Goal: Task Accomplishment & Management: Complete application form

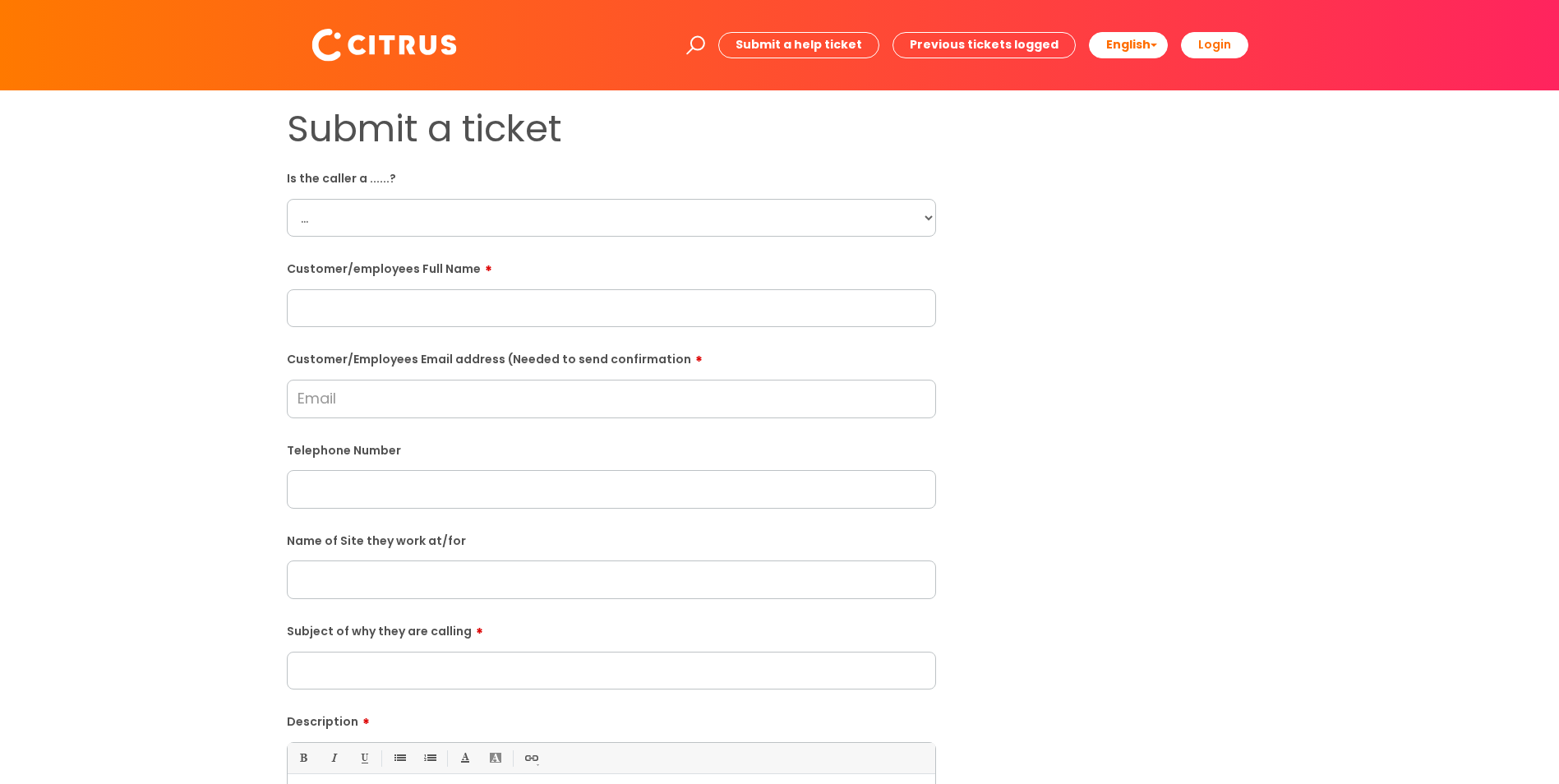
click at [334, 309] on input "text" at bounding box center [611, 308] width 649 height 38
paste input "[PERSON_NAME]"
type input "[PERSON_NAME]"
click at [300, 399] on input "Customer/Employees Email address (Needed to send confirmation" at bounding box center [611, 399] width 649 height 38
paste input "[EMAIL_ADDRESS][DOMAIN_NAME]"
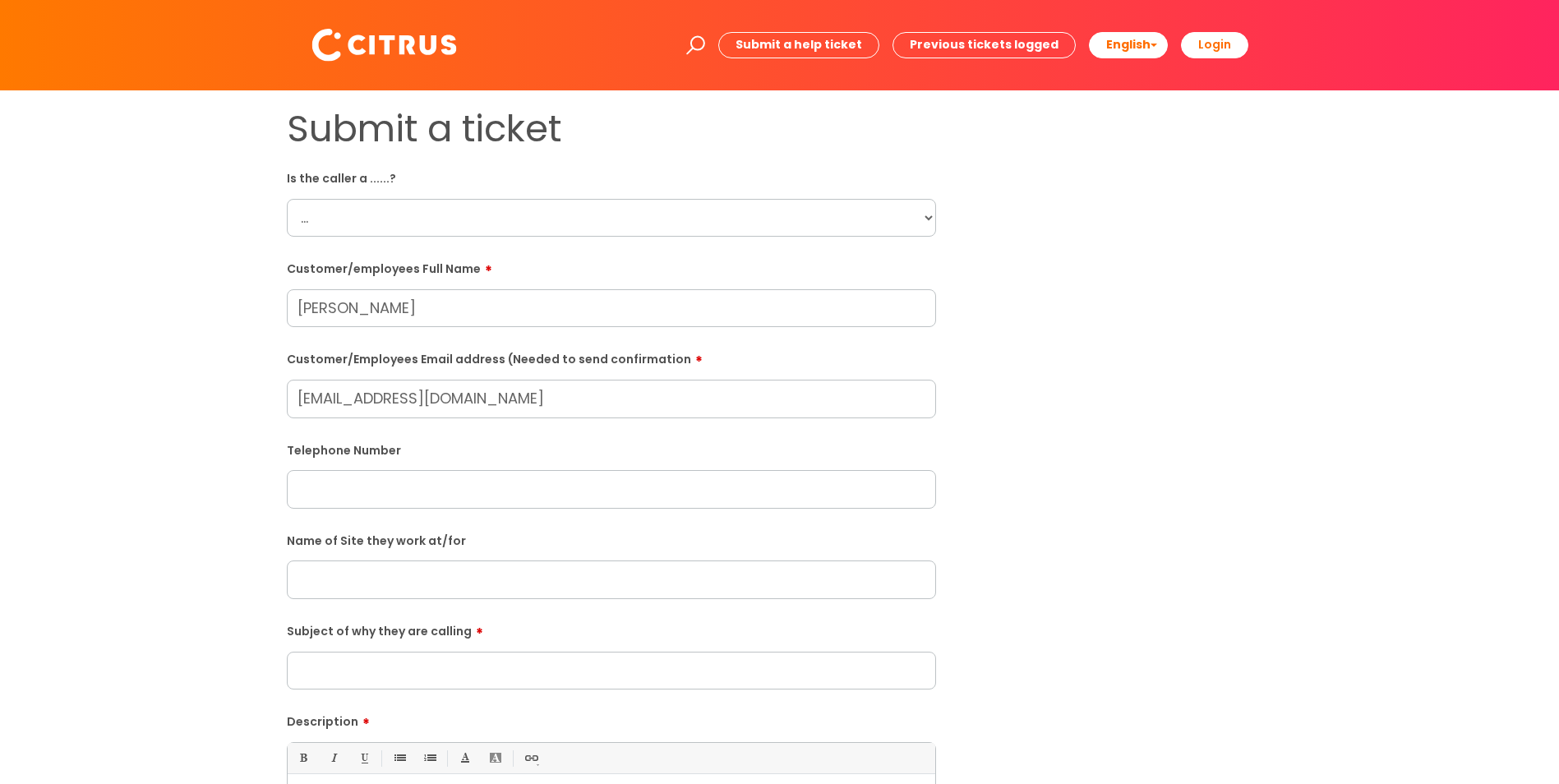
type input "[EMAIL_ADDRESS][DOMAIN_NAME]"
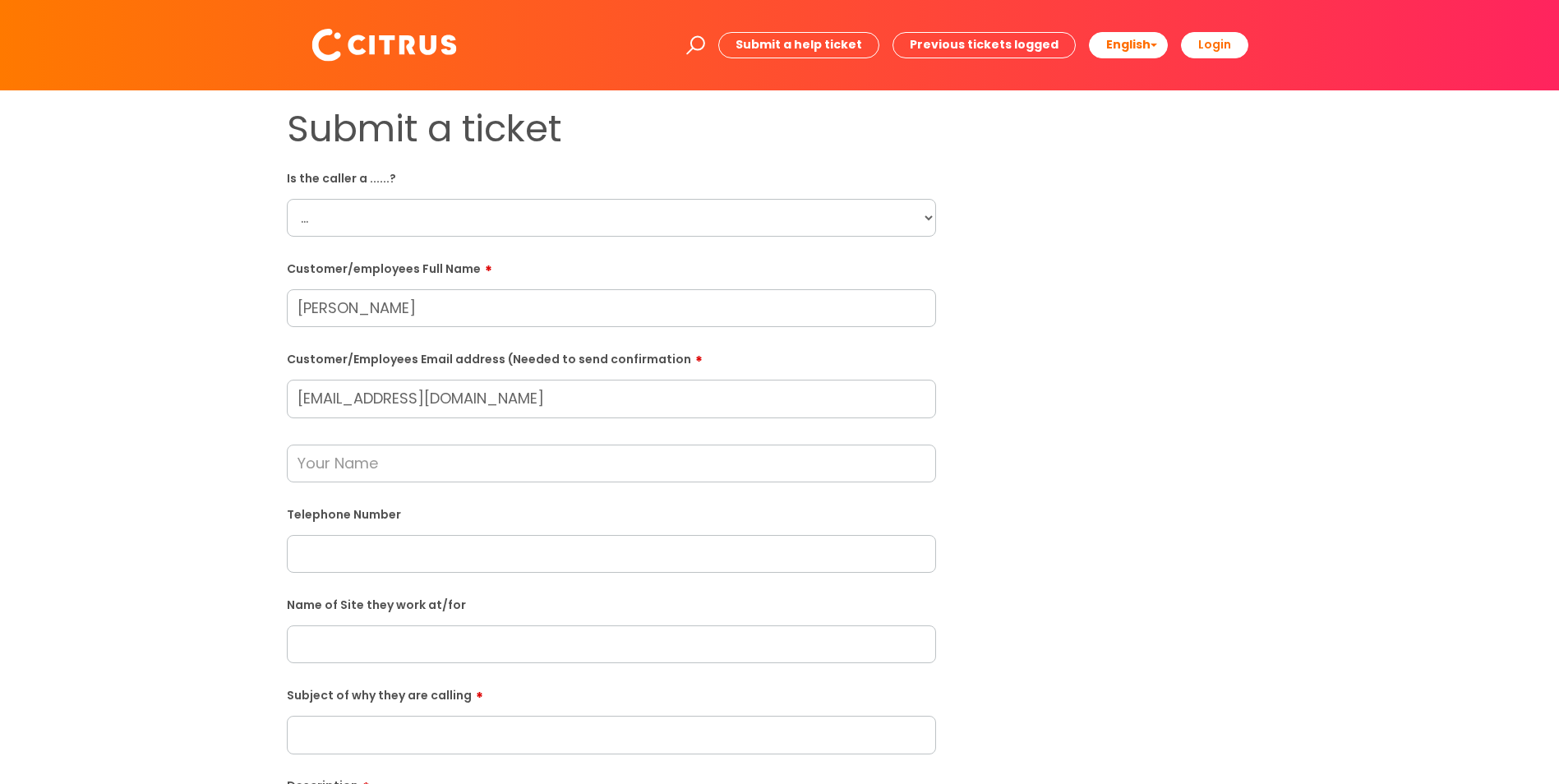
click at [341, 557] on input "text" at bounding box center [611, 554] width 649 height 38
paste input "7747443696"
type input "07747443696"
click at [374, 756] on form "Is the caller a ......? ... Citrus Customer Citrus Employee [DEMOGRAPHIC_DATA] …" at bounding box center [611, 627] width 649 height 927
click at [362, 738] on input "Subject of why they are calling" at bounding box center [611, 735] width 649 height 38
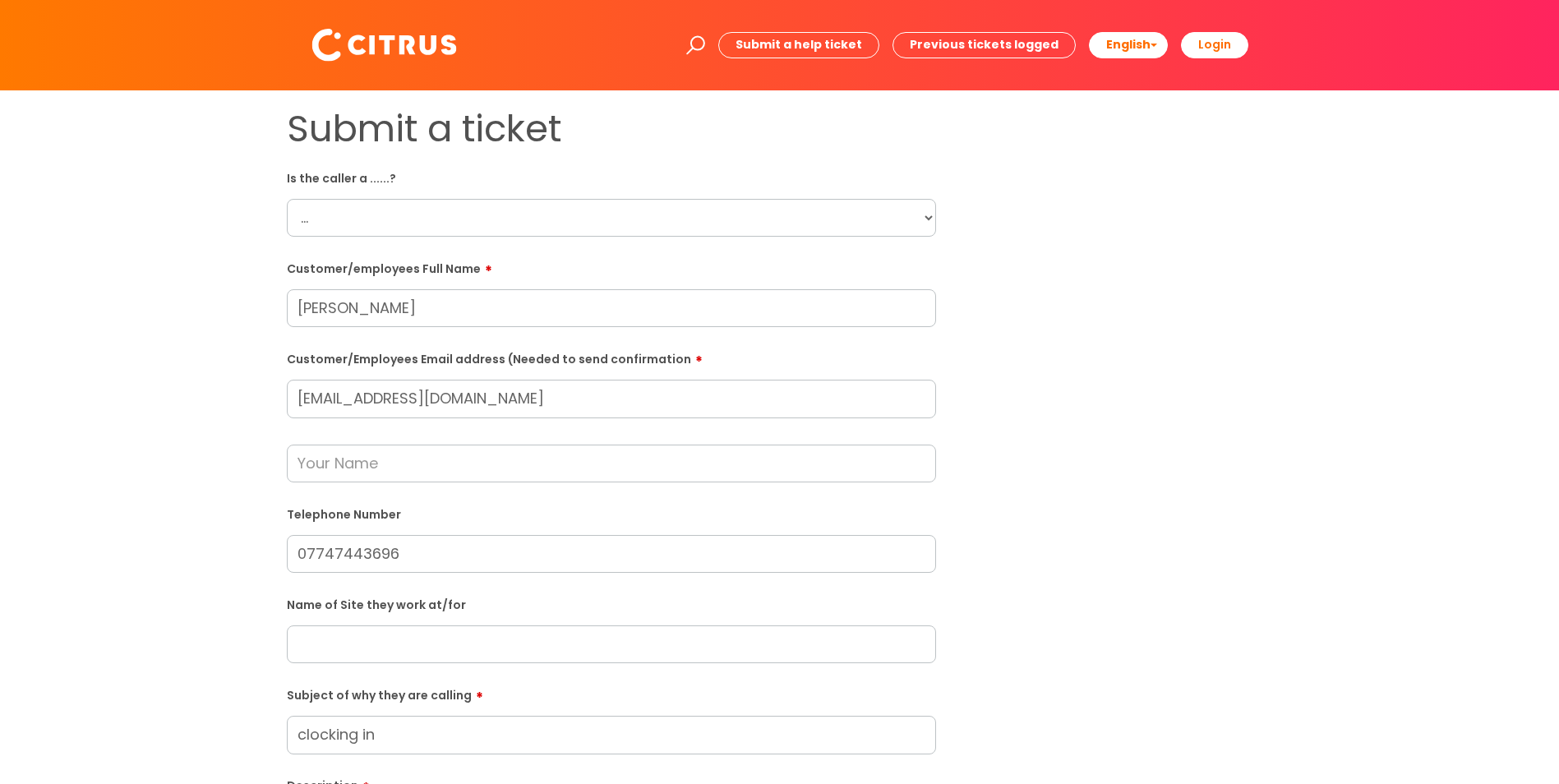
type input "clocking in"
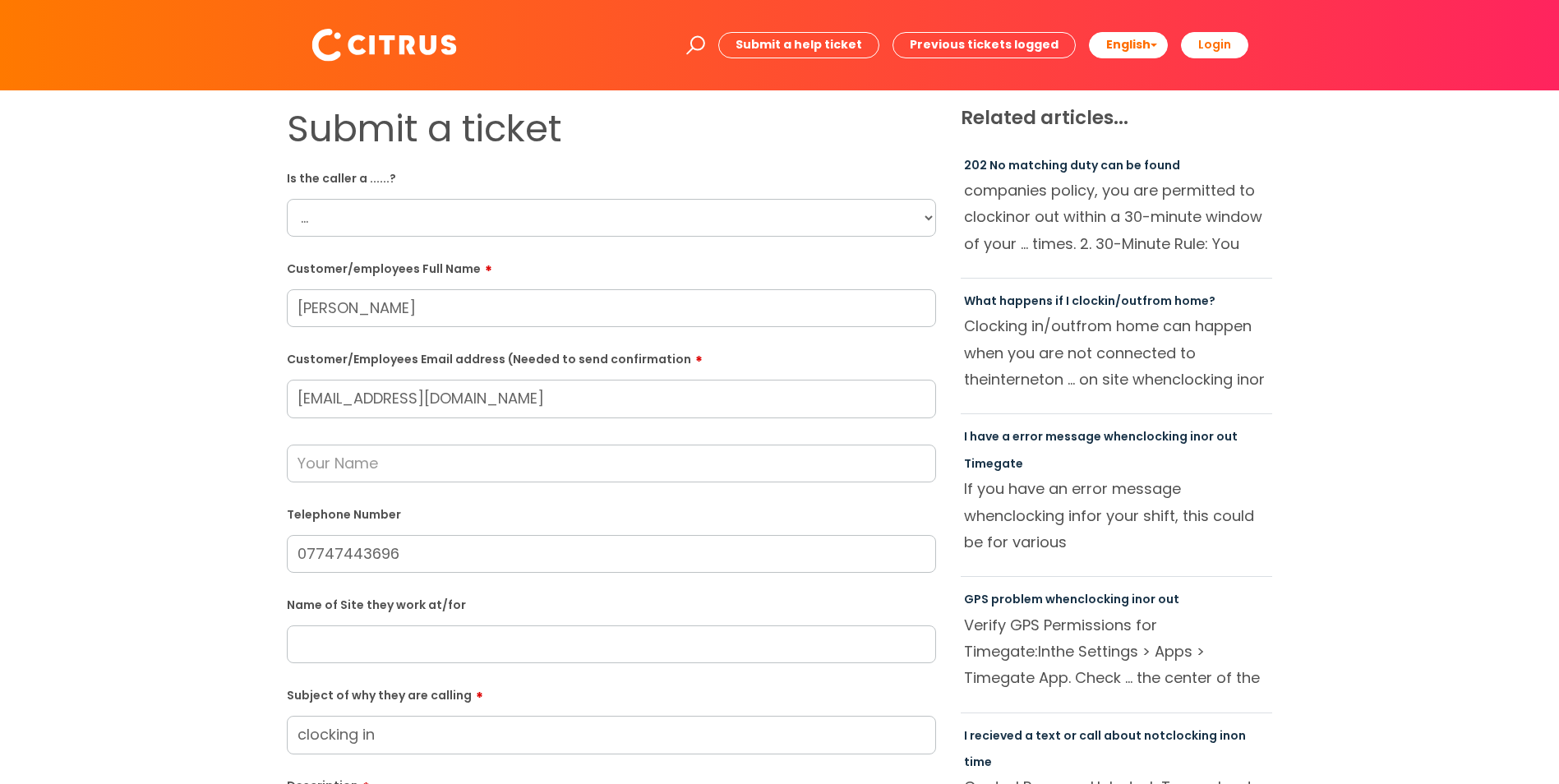
scroll to position [686, 0]
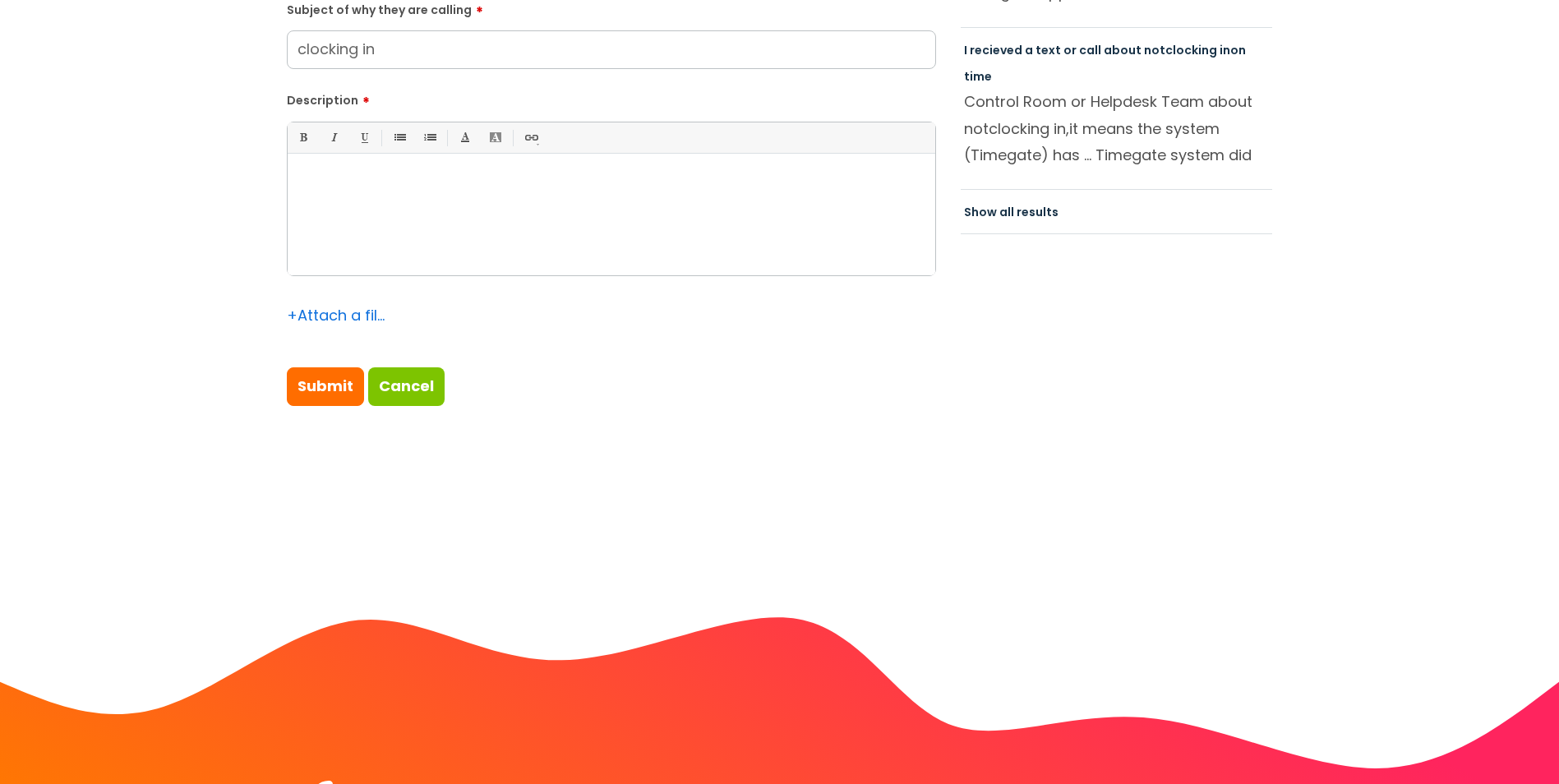
click at [400, 193] on div at bounding box center [611, 218] width 648 height 113
click at [335, 392] on input "Submit" at bounding box center [326, 386] width 77 height 38
type input "Please Wait..."
